Goal: Information Seeking & Learning: Check status

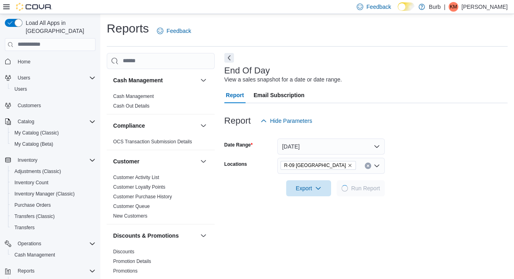
scroll to position [5, 0]
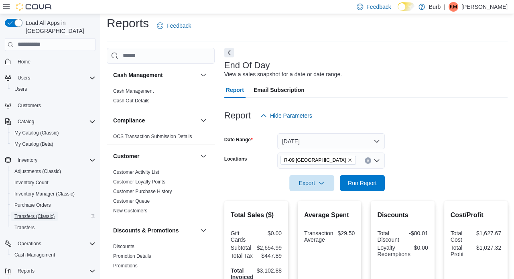
click at [23, 213] on span "Transfers (Classic)" at bounding box center [34, 216] width 40 height 6
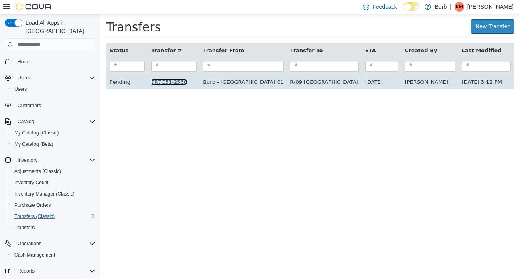
click at [182, 82] on link "TR7C51-2560" at bounding box center [169, 82] width 36 height 6
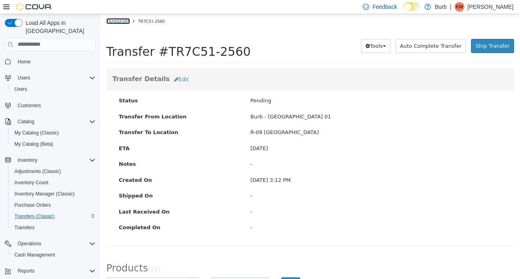
click at [122, 20] on link "Transfers" at bounding box center [118, 21] width 24 height 6
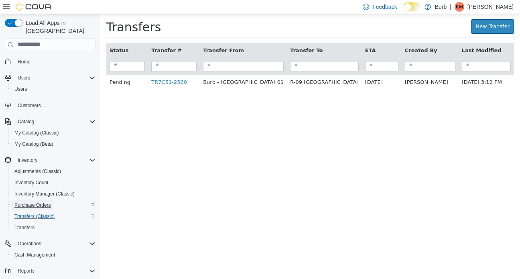
click at [21, 202] on span "Purchase Orders" at bounding box center [32, 205] width 37 height 6
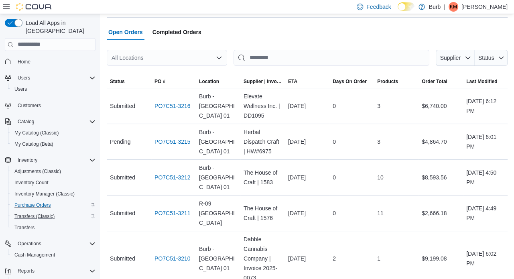
scroll to position [73, 0]
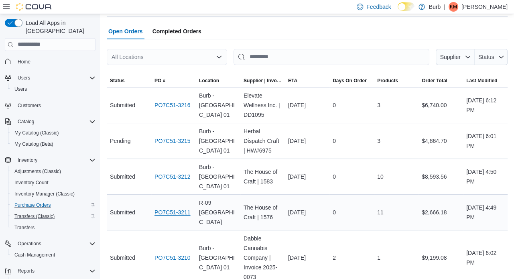
click at [178, 208] on link "PO7C51-3211" at bounding box center [173, 213] width 36 height 10
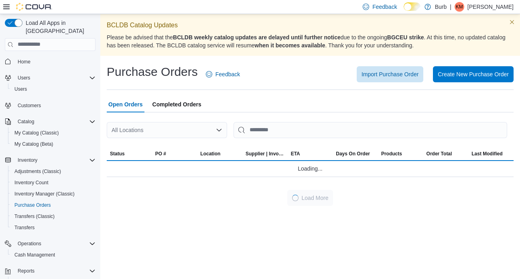
click at [223, 112] on div "Open Orders Completed Orders" at bounding box center [310, 104] width 407 height 16
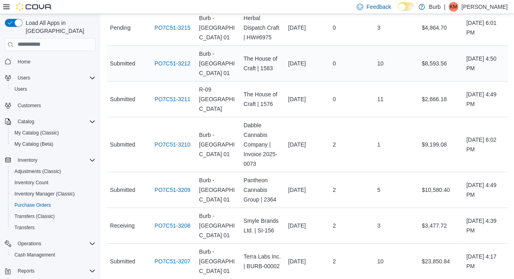
scroll to position [186, 0]
click at [173, 185] on link "PO7C51-3209" at bounding box center [173, 190] width 36 height 10
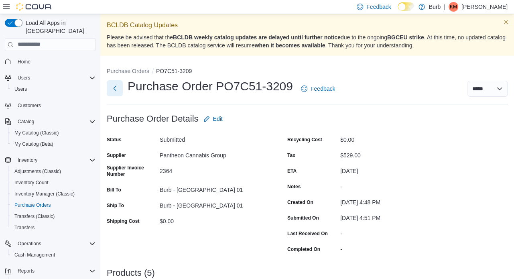
click at [115, 88] on button "Next" at bounding box center [115, 88] width 16 height 16
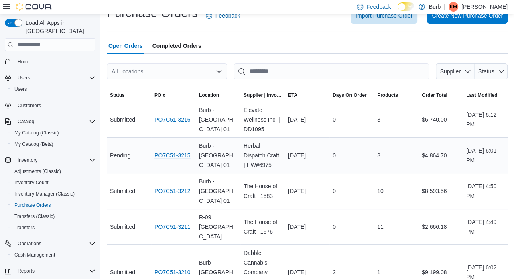
scroll to position [60, 0]
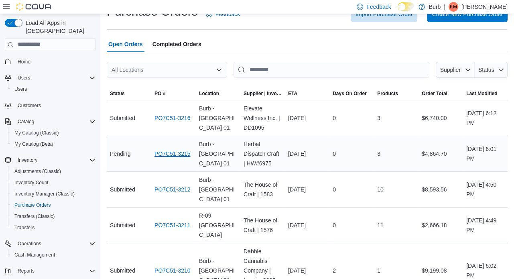
click at [166, 153] on link "PO7C51-3215" at bounding box center [173, 154] width 36 height 10
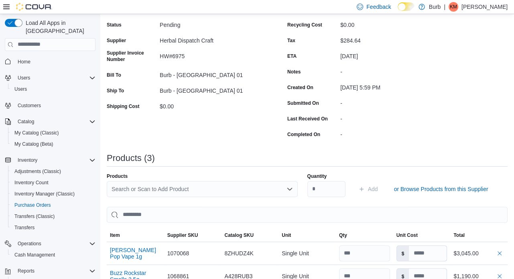
scroll to position [63, 0]
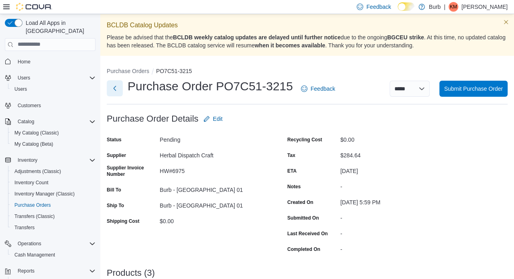
click at [115, 89] on button "Next" at bounding box center [115, 88] width 16 height 16
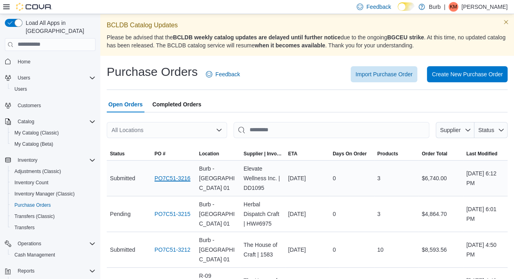
click at [172, 175] on link "PO7C51-3216" at bounding box center [173, 178] width 36 height 10
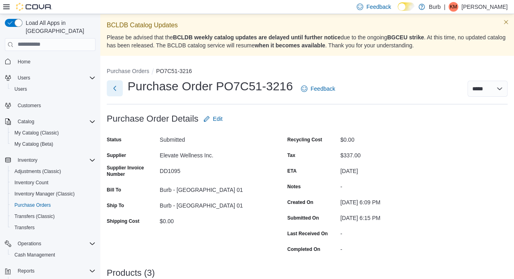
click at [112, 83] on button "Next" at bounding box center [115, 88] width 16 height 16
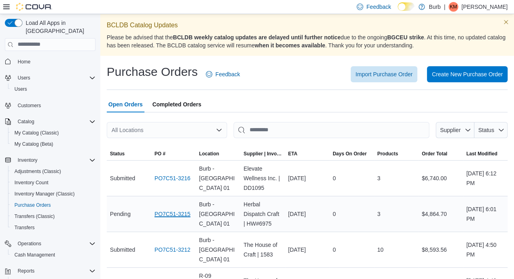
click at [180, 212] on link "PO7C51-3215" at bounding box center [173, 214] width 36 height 10
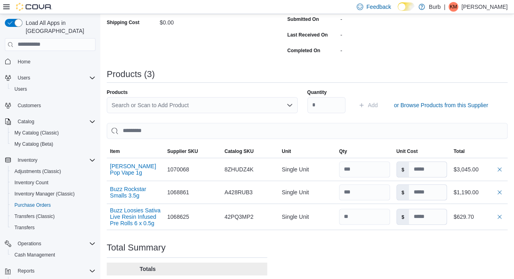
scroll to position [200, 0]
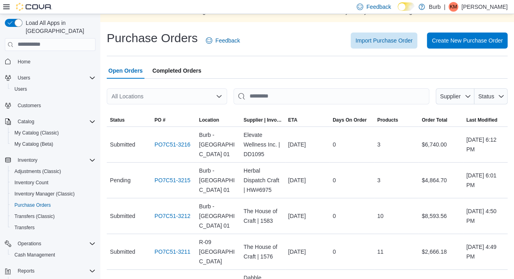
scroll to position [35, 0]
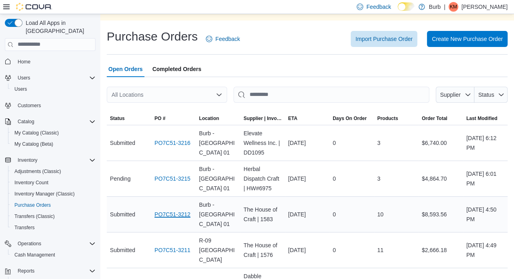
click at [173, 210] on link "PO7C51-3212" at bounding box center [173, 215] width 36 height 10
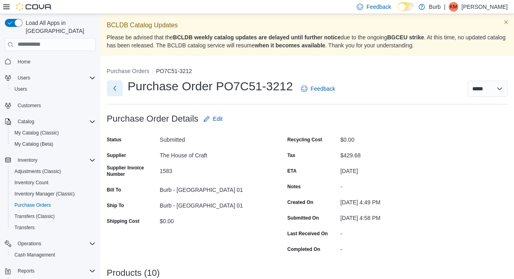
click at [116, 86] on button "Next" at bounding box center [115, 88] width 16 height 16
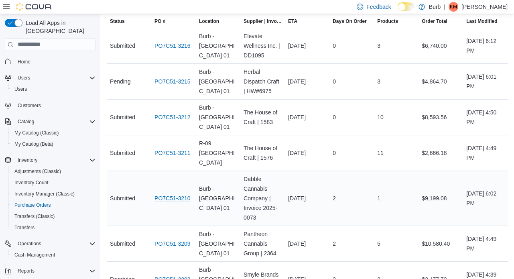
scroll to position [141, 0]
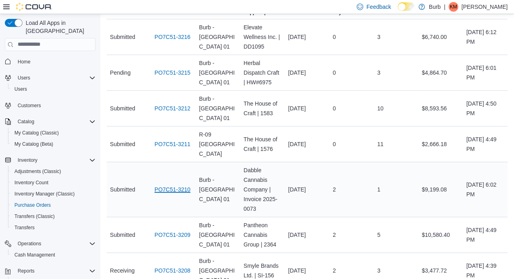
click at [182, 185] on link "PO7C51-3210" at bounding box center [173, 190] width 36 height 10
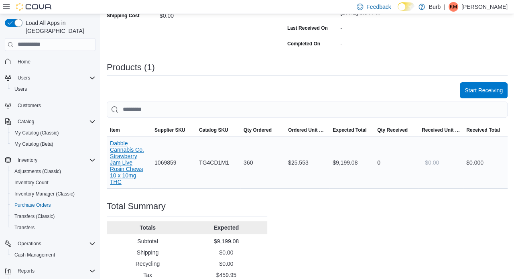
scroll to position [225, 0]
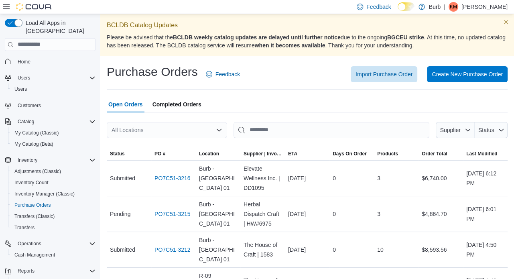
click at [297, 71] on div "Import Purchase Order Create New Purchase Order" at bounding box center [379, 74] width 258 height 16
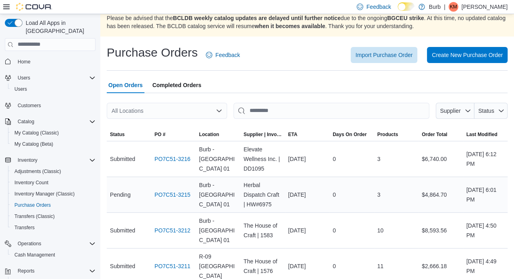
scroll to position [50, 0]
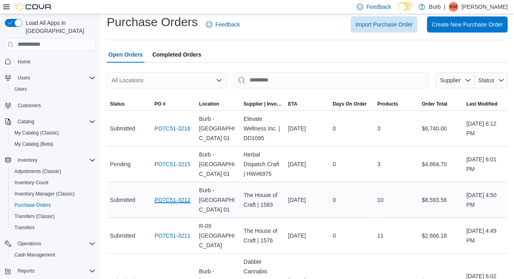
click at [169, 195] on link "PO7C51-3212" at bounding box center [173, 200] width 36 height 10
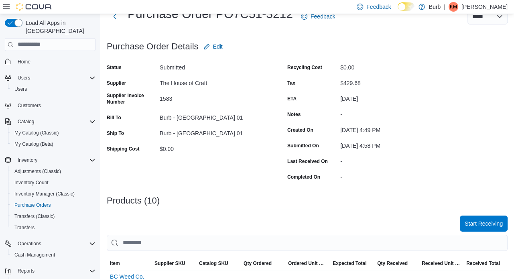
scroll to position [45, 0]
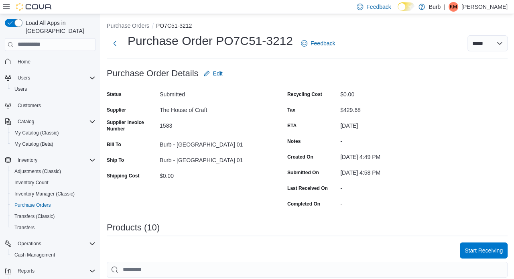
click at [168, 38] on h1 "Purchase Order PO7C51-3212" at bounding box center [210, 41] width 165 height 16
click at [116, 40] on button "Next" at bounding box center [115, 43] width 16 height 16
